Goal: Information Seeking & Learning: Learn about a topic

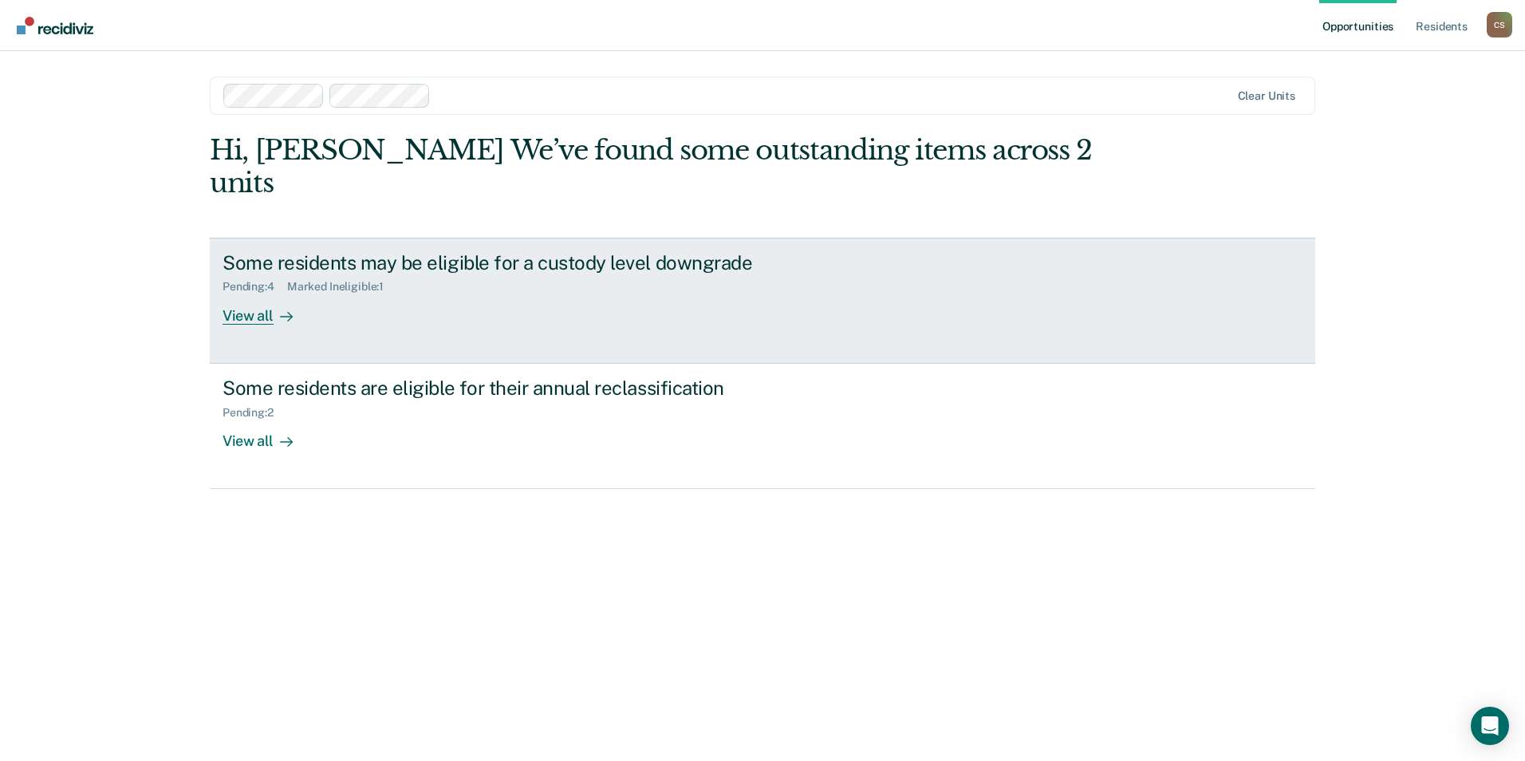
click at [529, 298] on link "Some residents may be eligible for a custody level downgrade Pending : 4 Marked…" at bounding box center [763, 301] width 1106 height 126
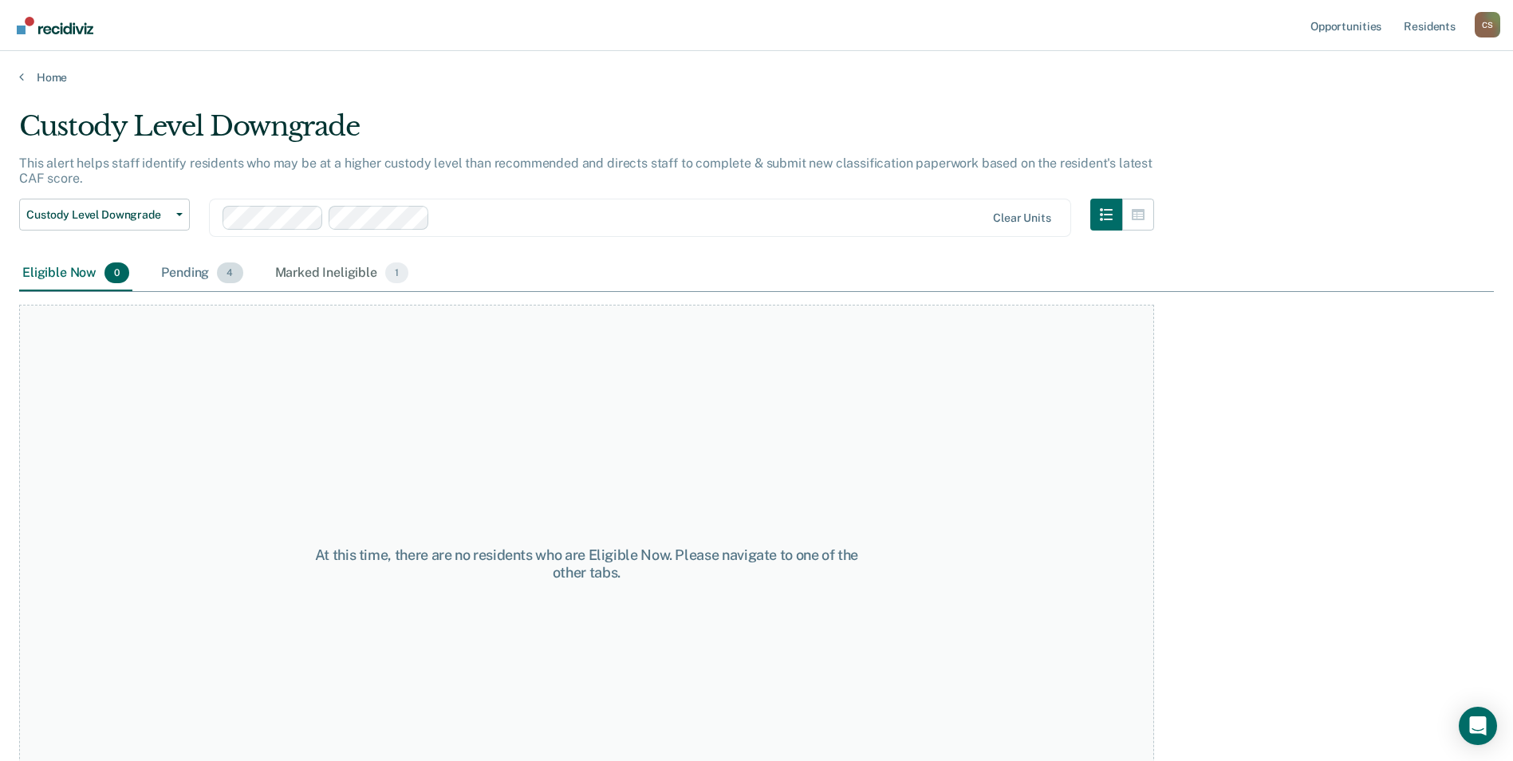
click at [209, 263] on div "Pending 4" at bounding box center [202, 273] width 88 height 35
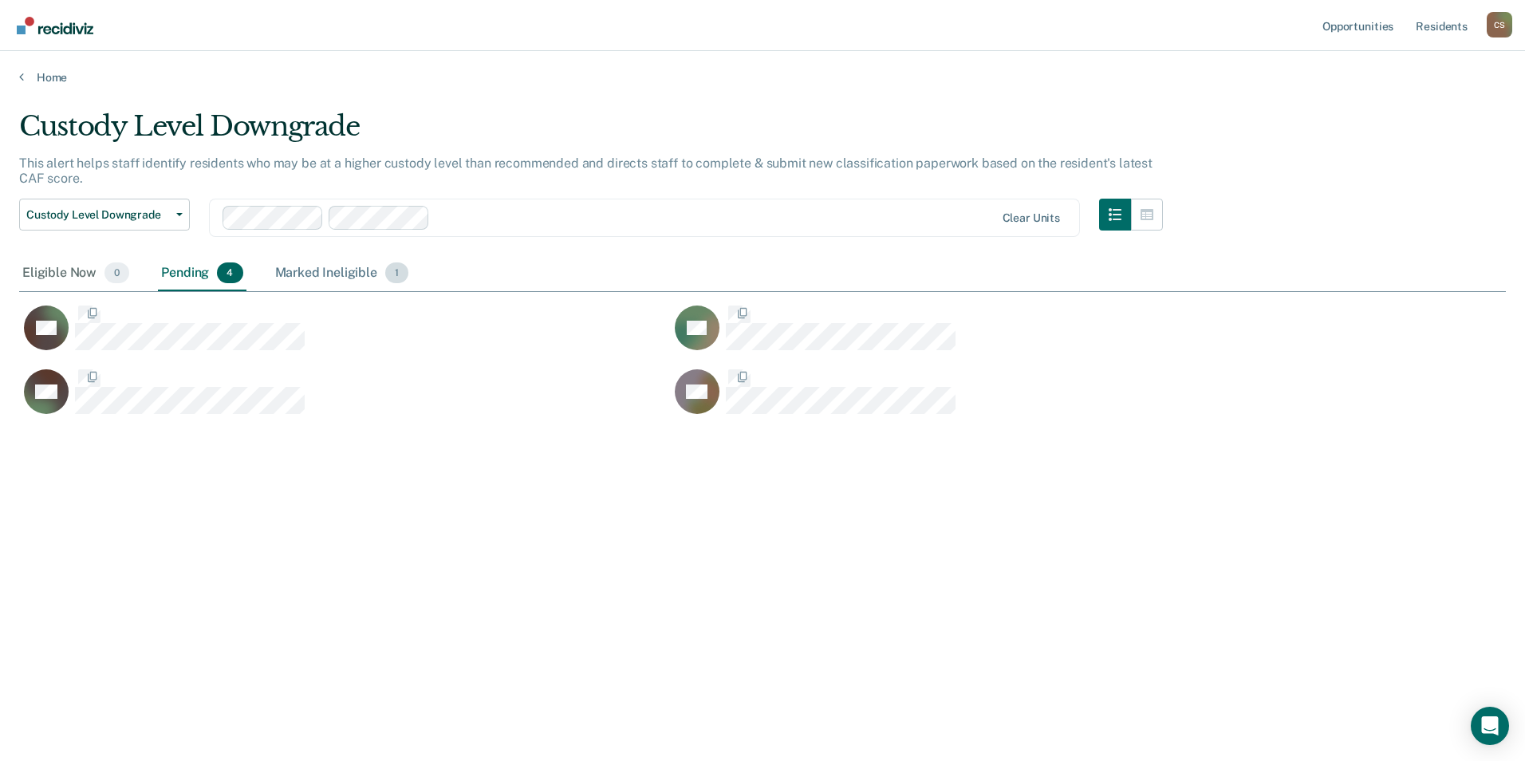
scroll to position [519, 1475]
click at [59, 69] on div "Home" at bounding box center [762, 68] width 1525 height 34
click at [57, 73] on link "Home" at bounding box center [762, 77] width 1487 height 14
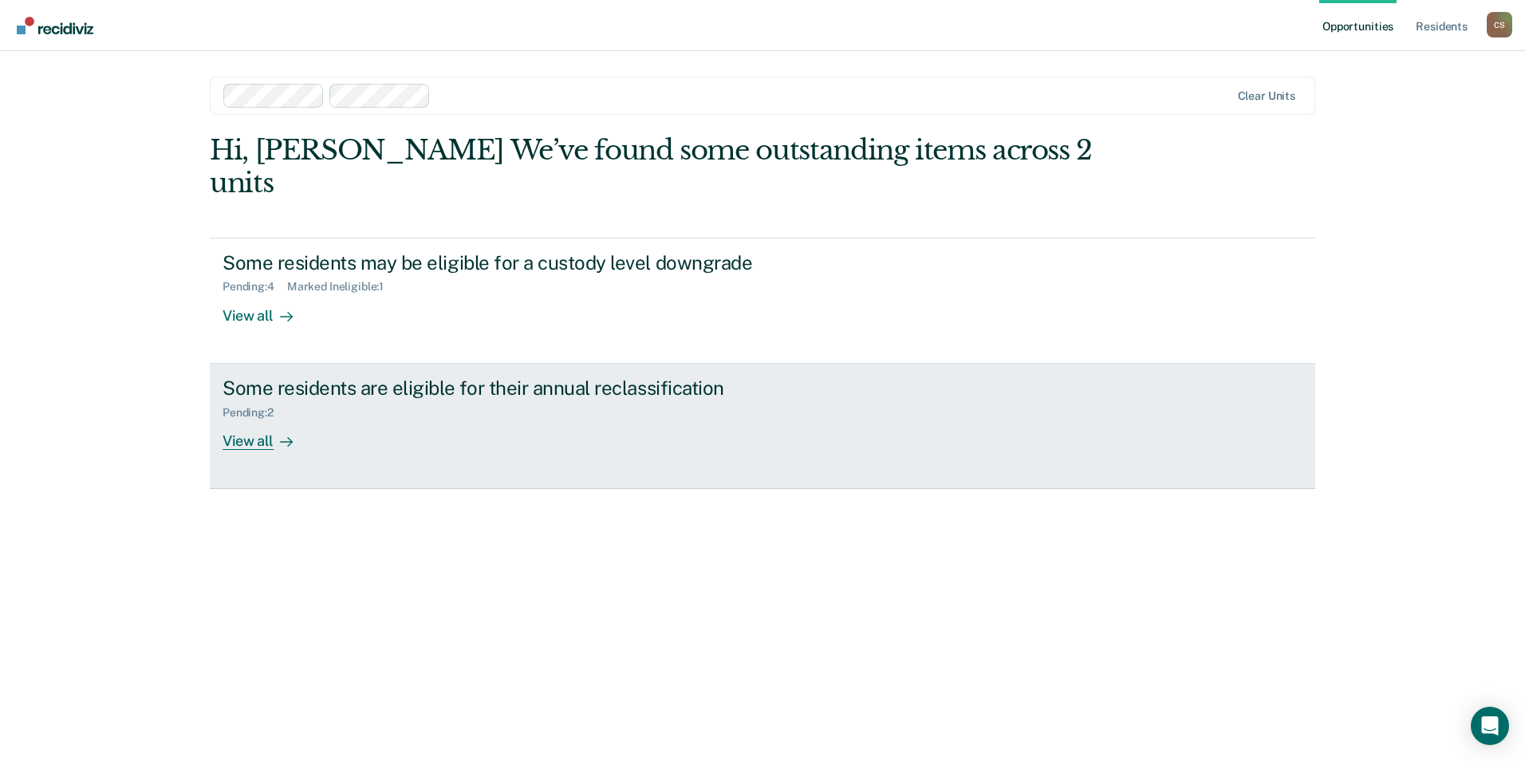
click at [293, 377] on div "Some residents are eligible for their annual reclassification" at bounding box center [503, 388] width 560 height 23
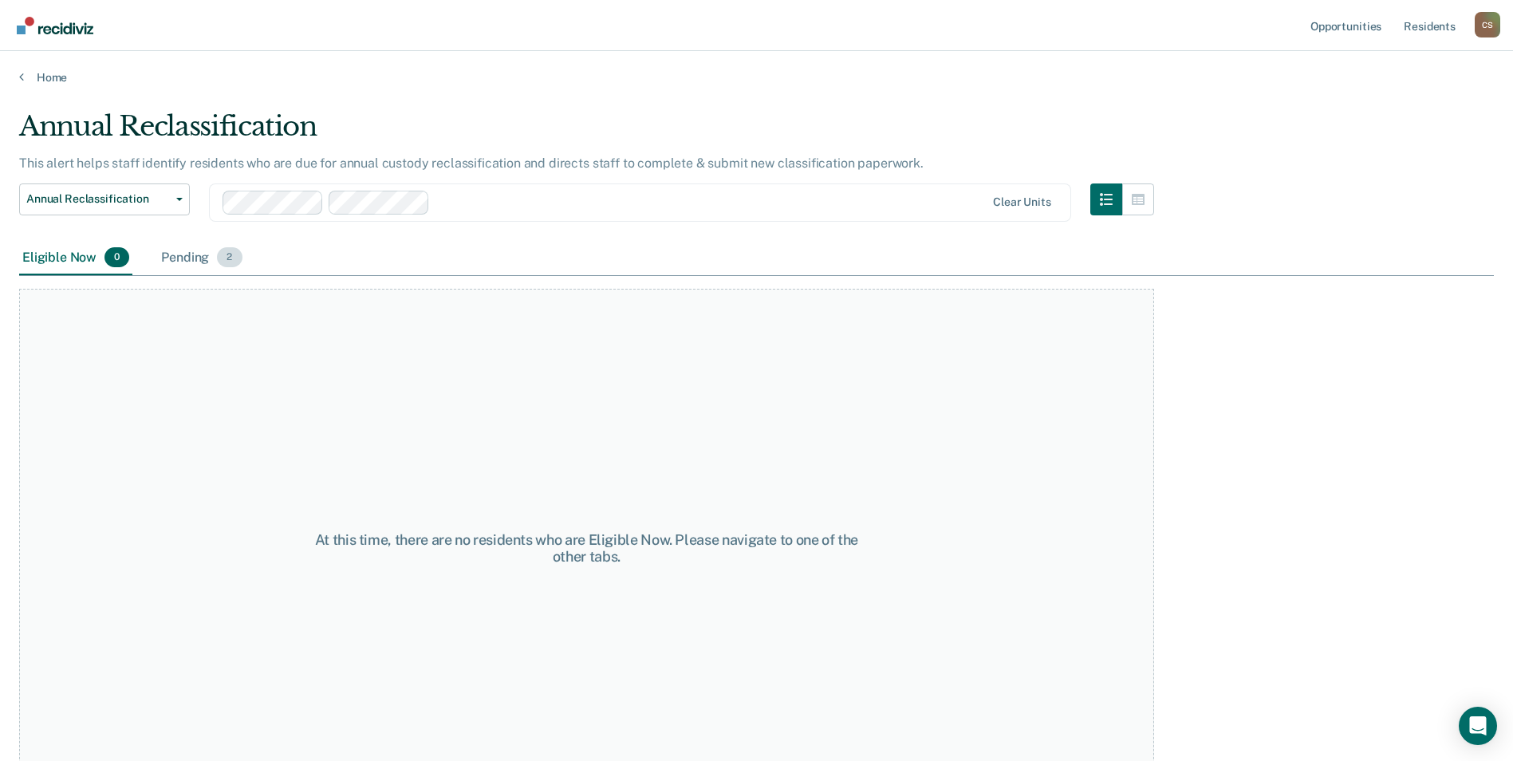
click at [206, 245] on div "Pending 2" at bounding box center [201, 258] width 87 height 35
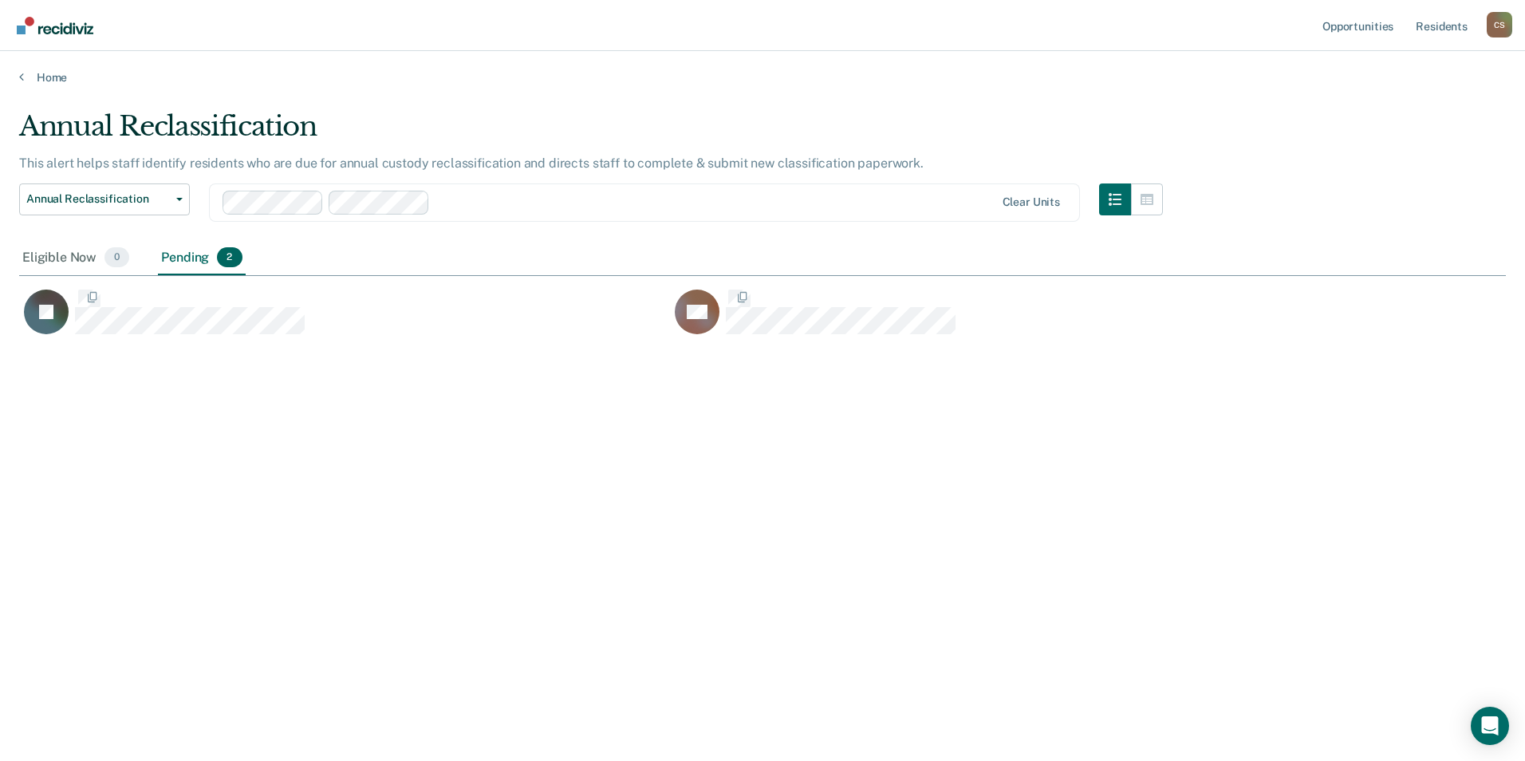
scroll to position [519, 1475]
click at [59, 76] on link "Home" at bounding box center [762, 77] width 1487 height 14
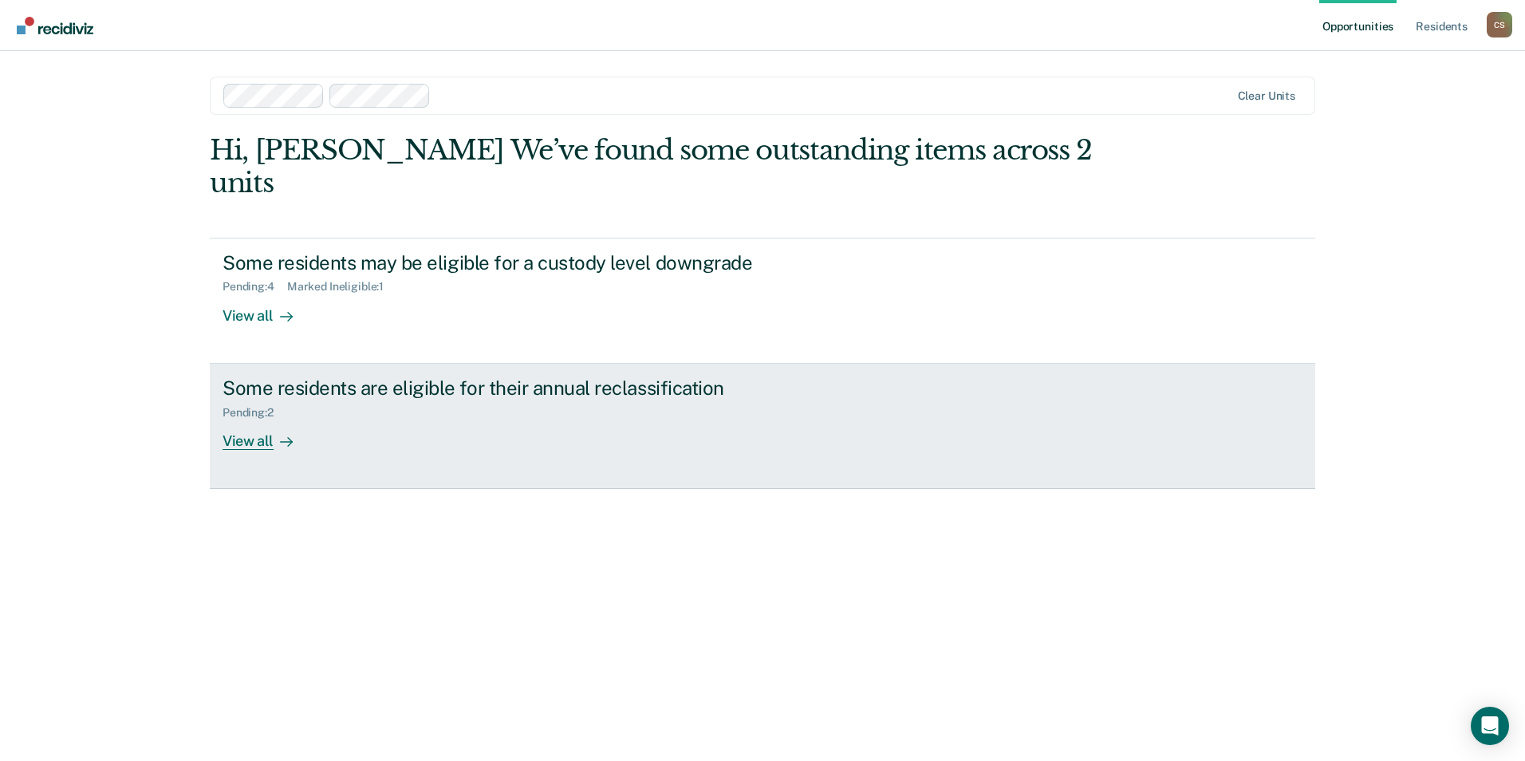
click at [301, 419] on div "View all" at bounding box center [267, 434] width 89 height 31
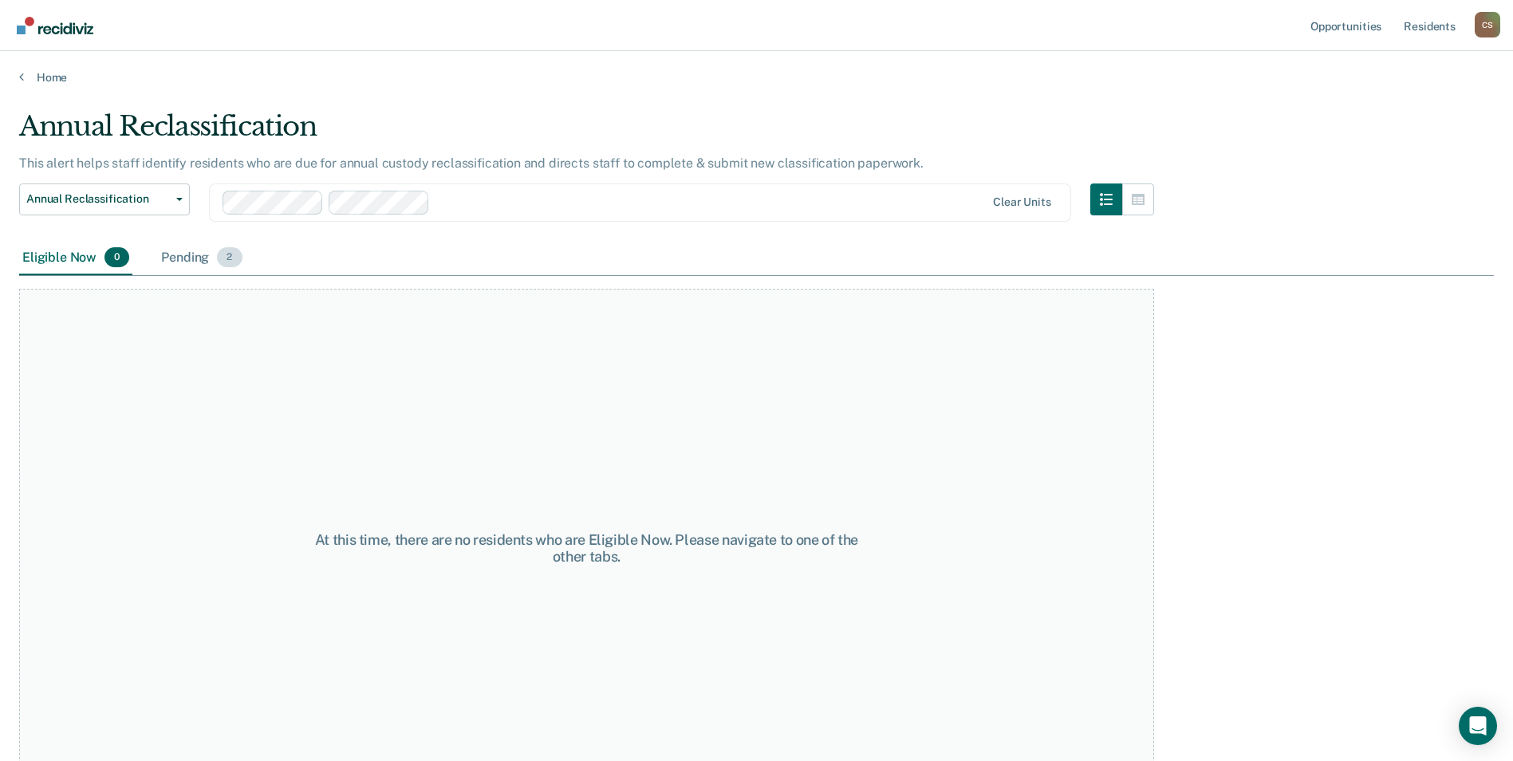
click at [204, 244] on div "Pending 2" at bounding box center [201, 258] width 87 height 35
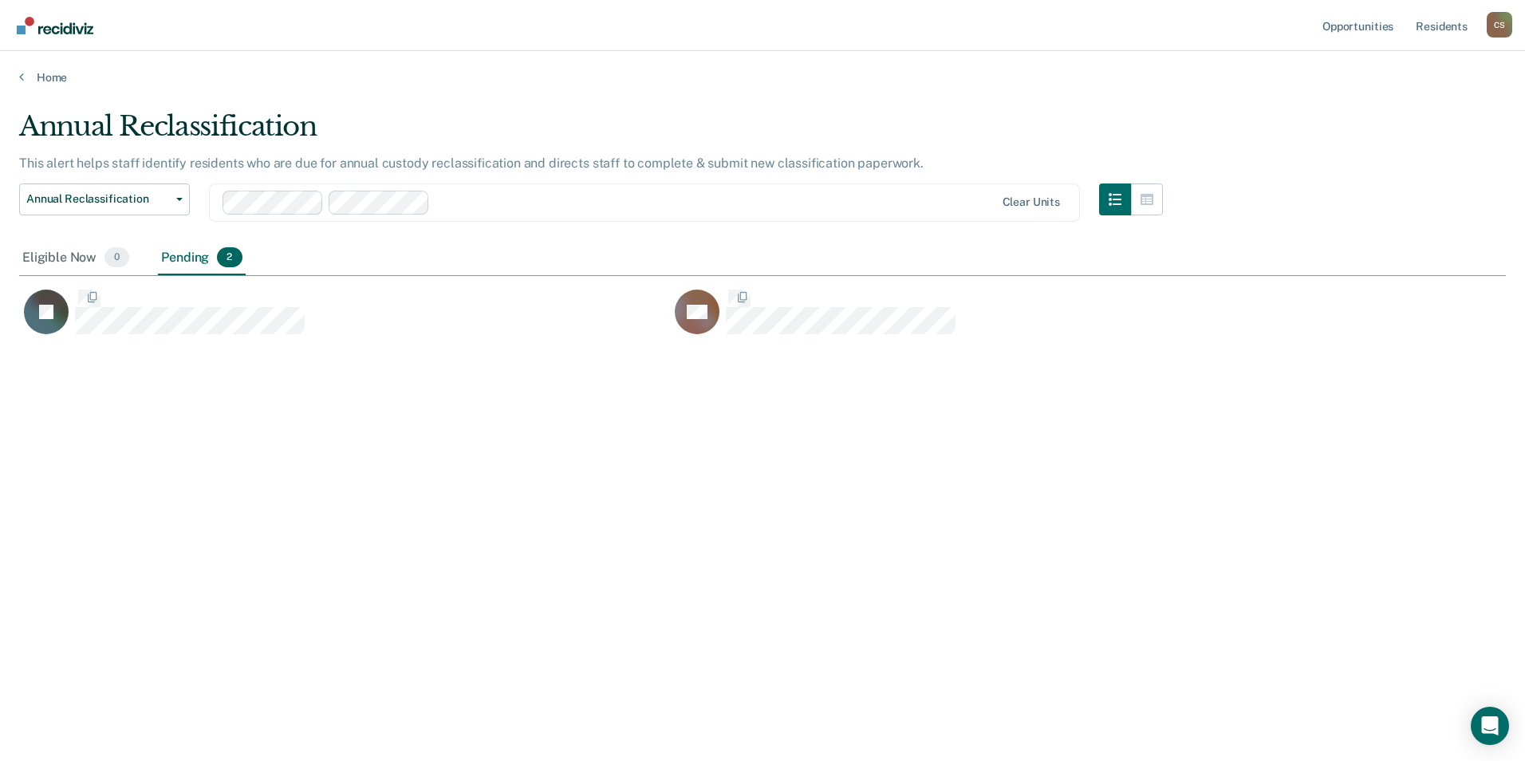
scroll to position [519, 1475]
click at [55, 74] on link "Home" at bounding box center [762, 77] width 1487 height 14
